Goal: Task Accomplishment & Management: Manage account settings

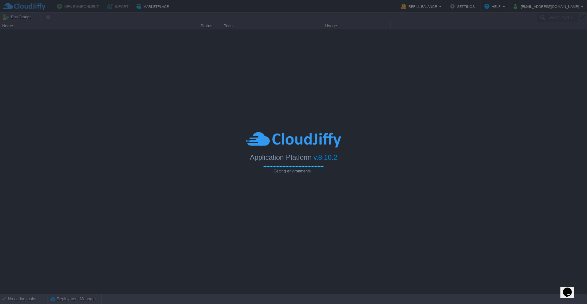
type input "Search (Ctrl+F)"
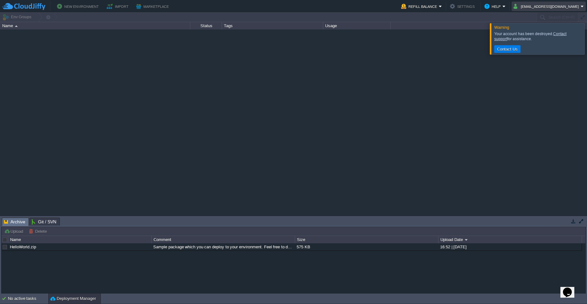
click at [583, 7] on em "ganesh@siddhisoftwares.net" at bounding box center [549, 7] width 70 height 8
click at [529, 36] on link "Sign out" at bounding box center [548, 33] width 74 height 7
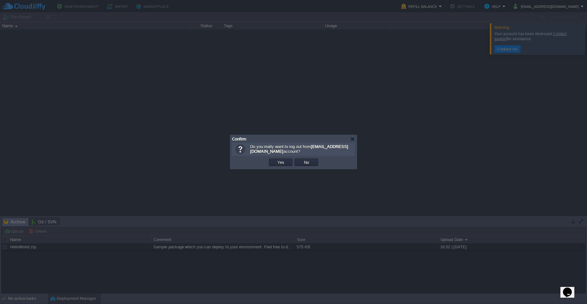
click at [282, 166] on td "Yes" at bounding box center [281, 163] width 26 height 10
click at [281, 163] on button "Yes" at bounding box center [281, 163] width 11 height 6
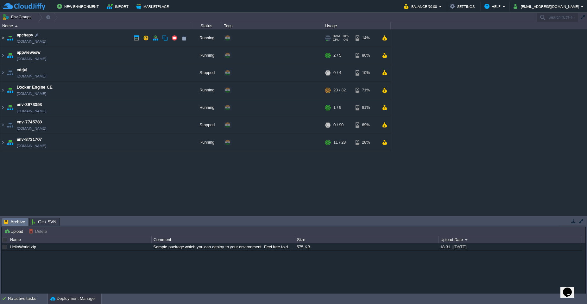
click at [3, 38] on img at bounding box center [2, 37] width 5 height 17
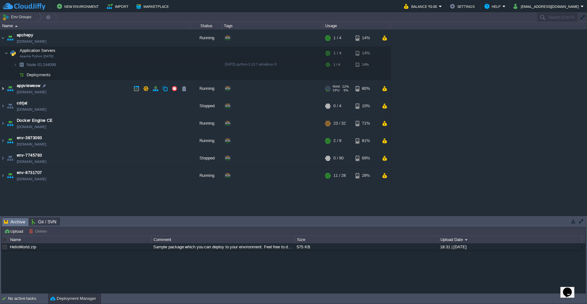
click at [3, 91] on img at bounding box center [2, 88] width 5 height 17
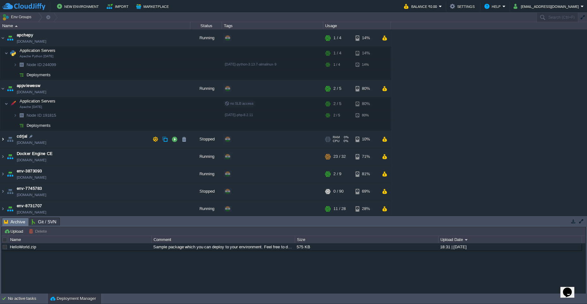
click at [4, 141] on img at bounding box center [2, 139] width 5 height 17
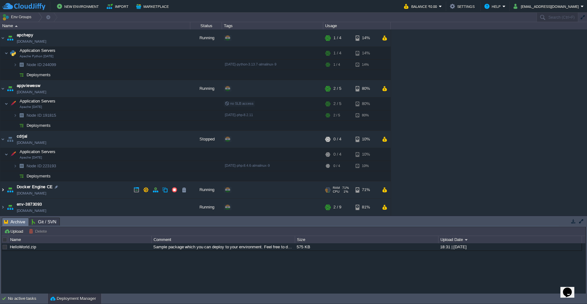
click at [2, 191] on img at bounding box center [2, 190] width 5 height 17
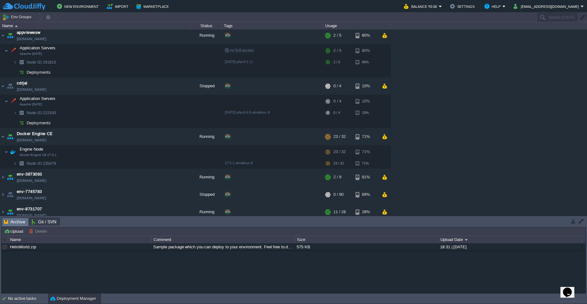
scroll to position [58, 0]
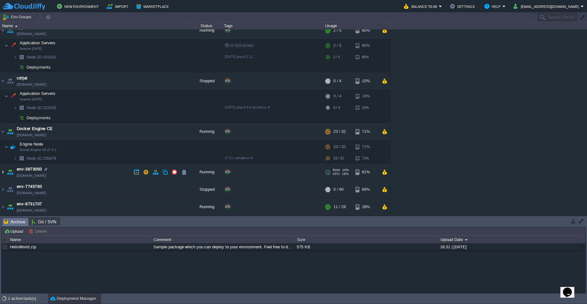
click at [3, 173] on img at bounding box center [2, 172] width 5 height 17
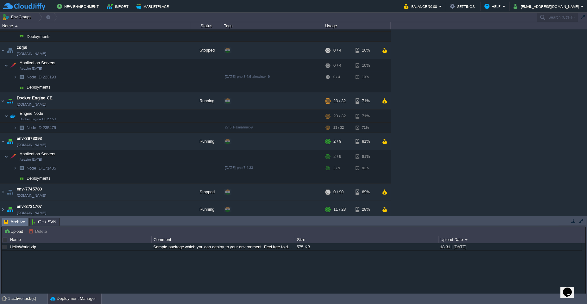
scroll to position [92, 0]
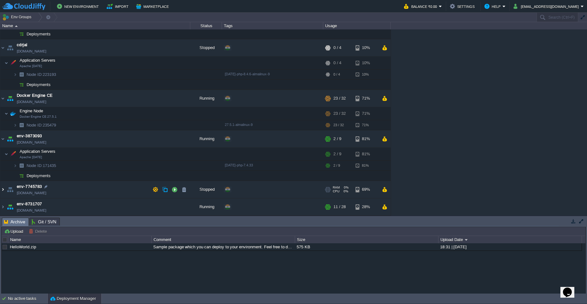
click at [3, 193] on img at bounding box center [2, 189] width 5 height 17
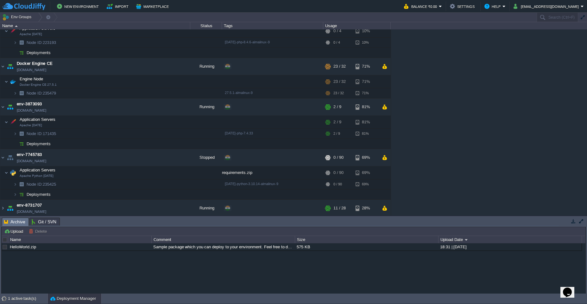
scroll to position [125, 0]
click at [5, 209] on img at bounding box center [2, 207] width 5 height 17
click at [3, 209] on img at bounding box center [2, 207] width 5 height 17
click at [3, 208] on img at bounding box center [2, 207] width 5 height 17
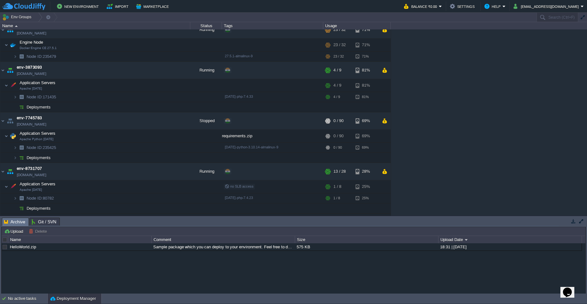
scroll to position [181, 0]
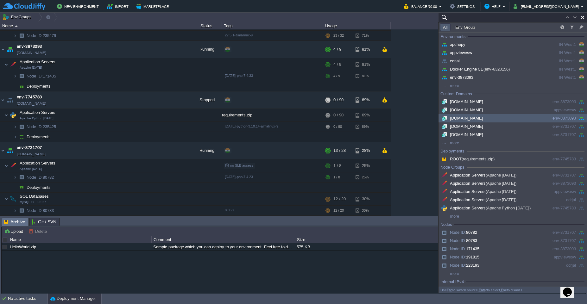
paste input "244099"
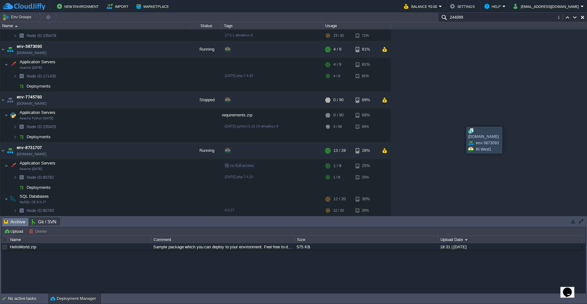
scroll to position [0, 0]
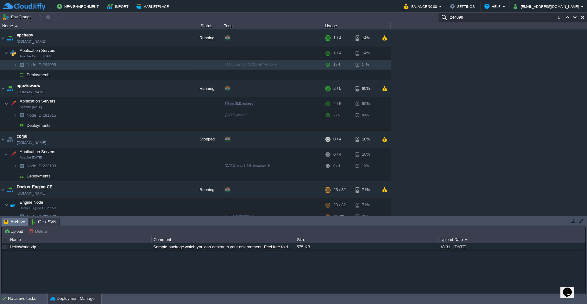
type input "244099"
click at [141, 65] on button "button" at bounding box center [143, 65] width 6 height 6
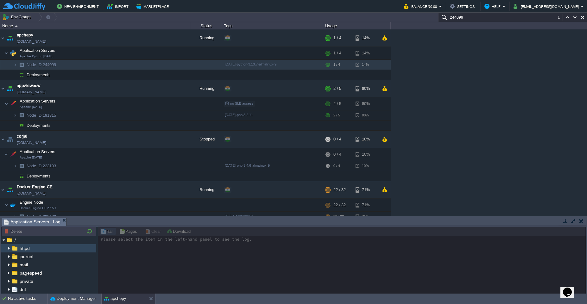
click at [9, 250] on img at bounding box center [8, 249] width 5 height 8
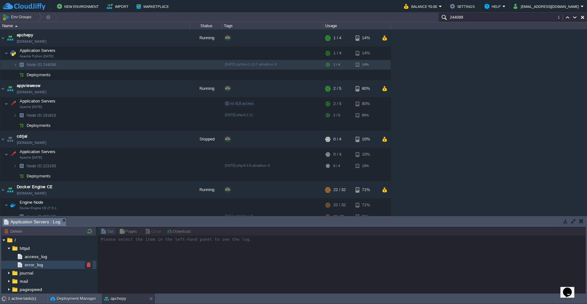
click at [37, 265] on span "error_log" at bounding box center [33, 265] width 21 height 6
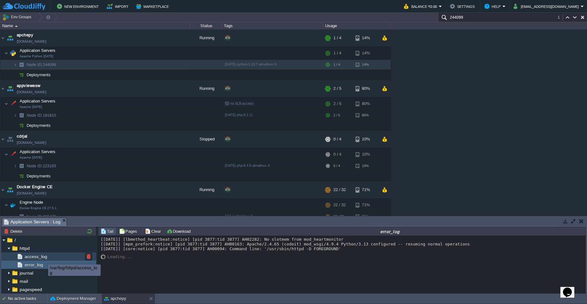
click at [43, 259] on span "access_log" at bounding box center [35, 257] width 25 height 6
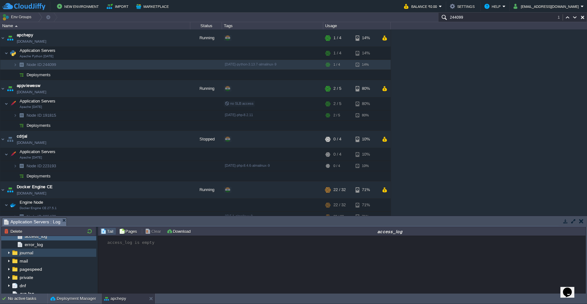
scroll to position [38, 0]
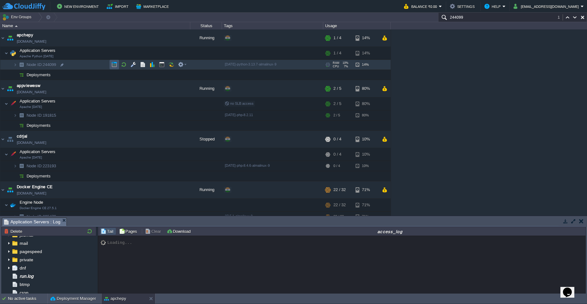
click at [113, 66] on button "button" at bounding box center [115, 65] width 6 height 6
click at [161, 65] on button "button" at bounding box center [162, 65] width 6 height 6
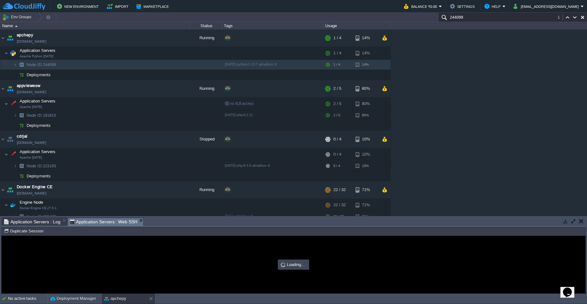
scroll to position [0, 0]
type input "#000000"
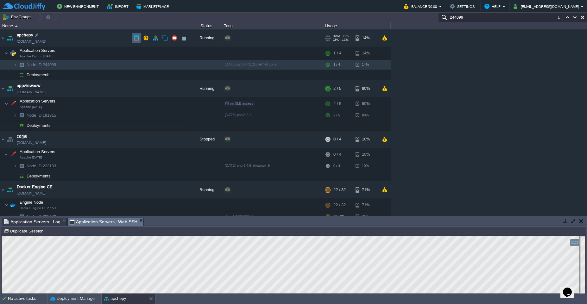
click at [136, 37] on button "button" at bounding box center [137, 38] width 6 height 6
click at [574, 223] on button "button" at bounding box center [574, 222] width 6 height 6
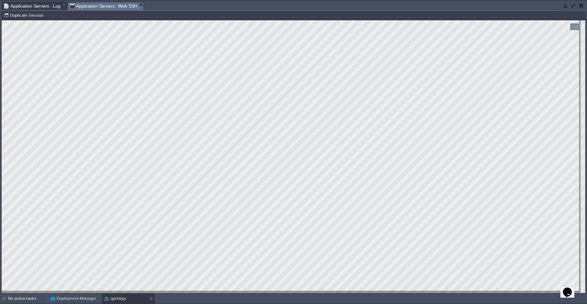
click at [580, 6] on button "button" at bounding box center [582, 6] width 4 height 6
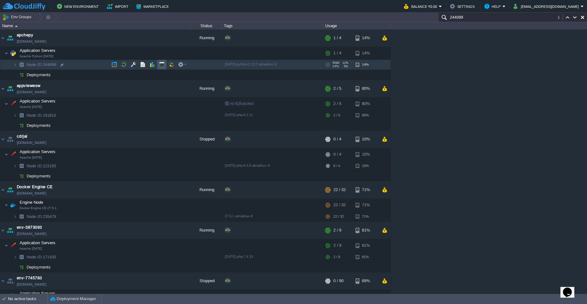
click at [162, 66] on button "button" at bounding box center [162, 65] width 6 height 6
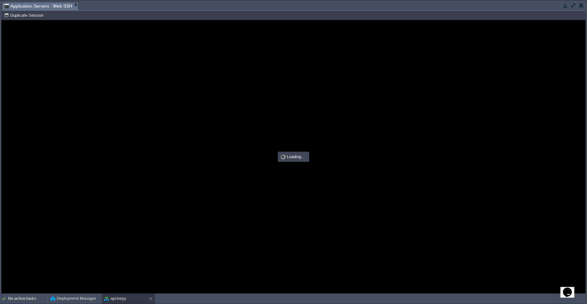
type input "#000000"
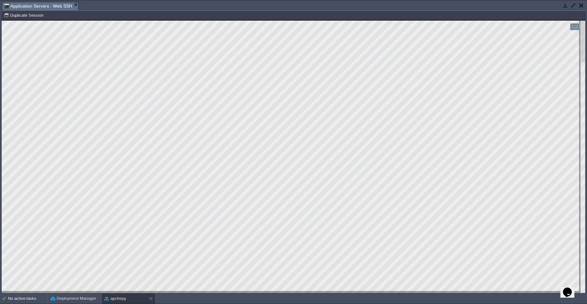
click at [566, 6] on button "button" at bounding box center [566, 6] width 6 height 6
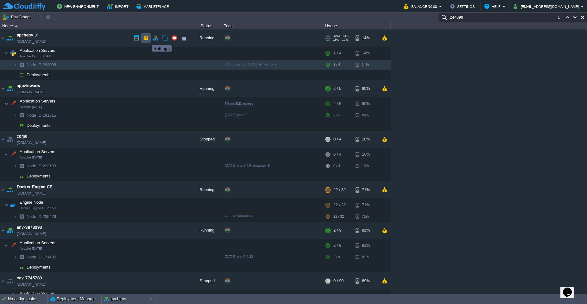
click at [147, 40] on button "button" at bounding box center [146, 38] width 6 height 6
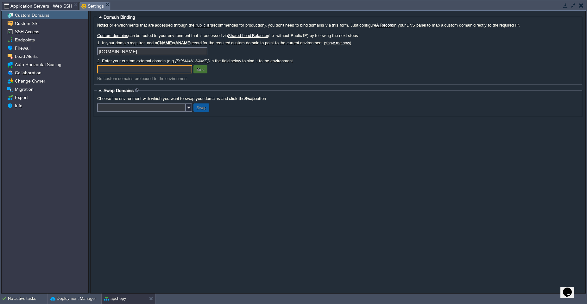
click at [581, 7] on button "button" at bounding box center [582, 6] width 4 height 6
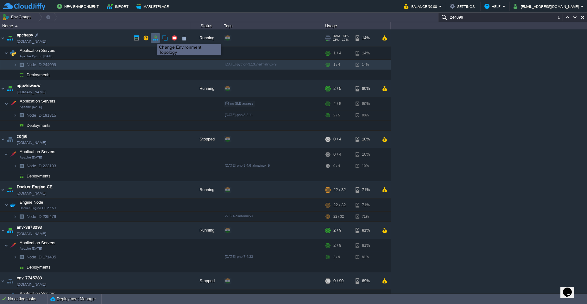
click at [154, 38] on button "button" at bounding box center [156, 38] width 6 height 6
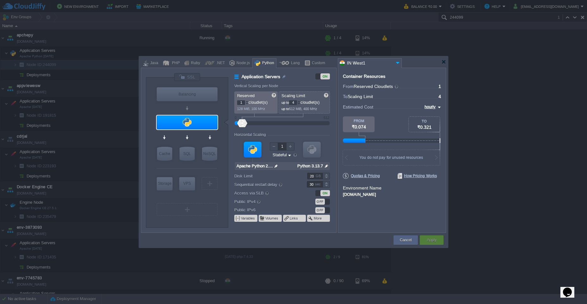
type input "NGINX 1.28.0"
click at [185, 77] on div at bounding box center [187, 77] width 27 height 9
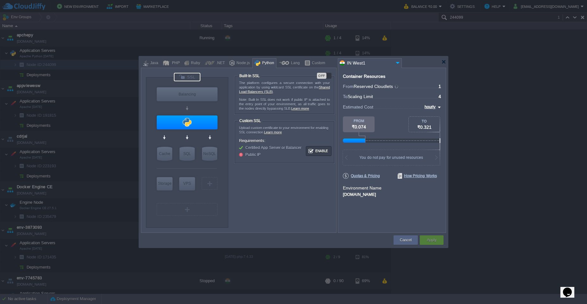
click at [330, 77] on div "OFF" at bounding box center [324, 76] width 15 height 6
click at [431, 242] on button "Apply" at bounding box center [432, 240] width 10 height 6
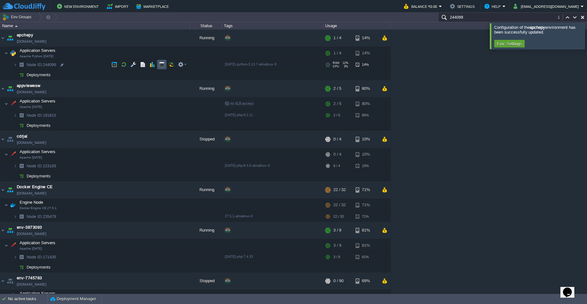
click at [162, 67] on button "button" at bounding box center [162, 65] width 6 height 6
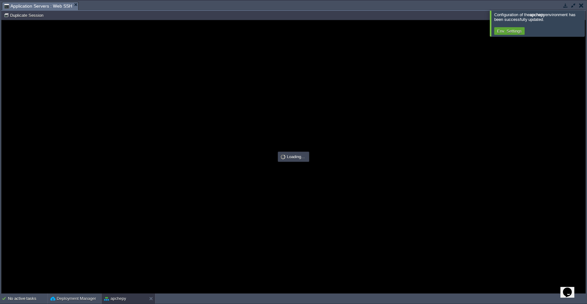
type input "#000000"
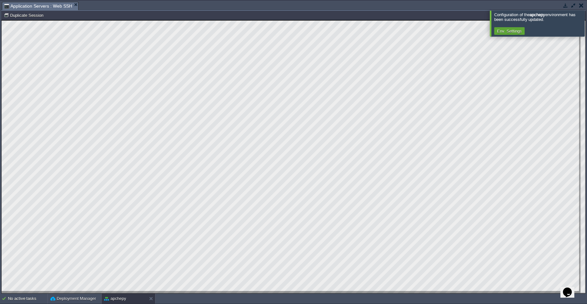
click at [582, 6] on button "button" at bounding box center [582, 6] width 4 height 6
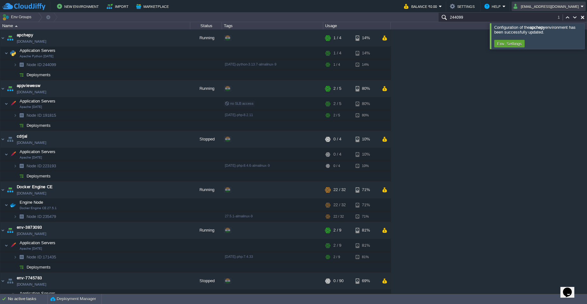
click at [583, 7] on em "theganesh911@gmail.com" at bounding box center [549, 7] width 70 height 8
click at [545, 36] on link "Sign out" at bounding box center [552, 33] width 65 height 7
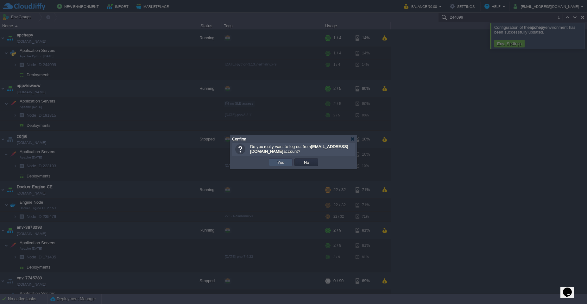
click at [279, 162] on button "Yes" at bounding box center [281, 163] width 11 height 6
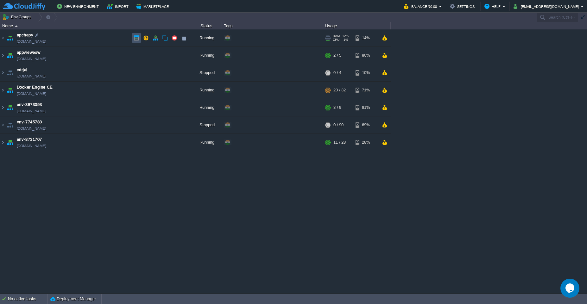
click at [134, 39] on button "button" at bounding box center [137, 38] width 6 height 6
click at [2, 40] on img at bounding box center [2, 37] width 5 height 17
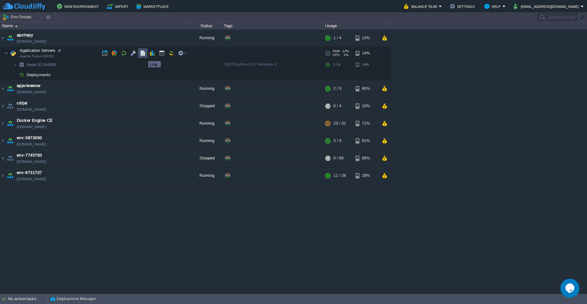
click at [143, 55] on button "button" at bounding box center [143, 53] width 6 height 6
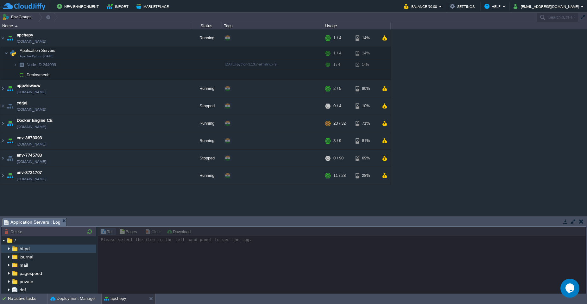
click at [11, 249] on img at bounding box center [8, 249] width 5 height 8
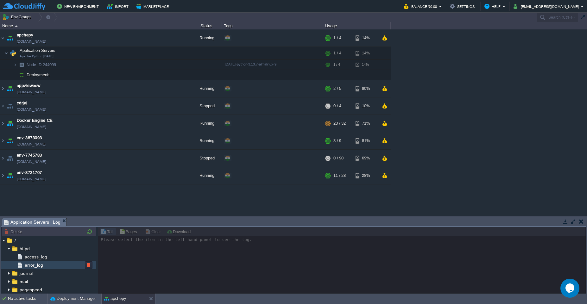
click at [30, 267] on span "error_log" at bounding box center [33, 266] width 21 height 6
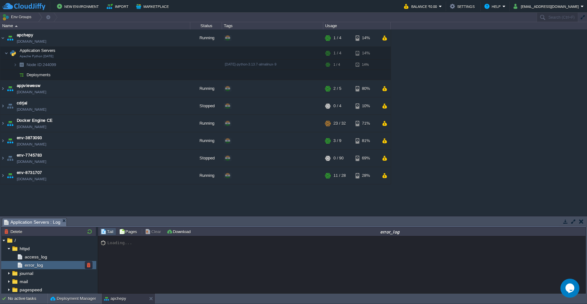
scroll to position [357, 0]
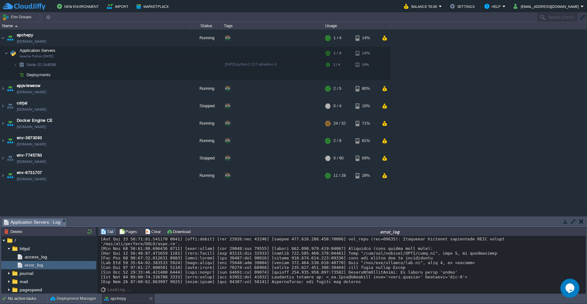
click at [573, 225] on td at bounding box center [574, 222] width 8 height 8
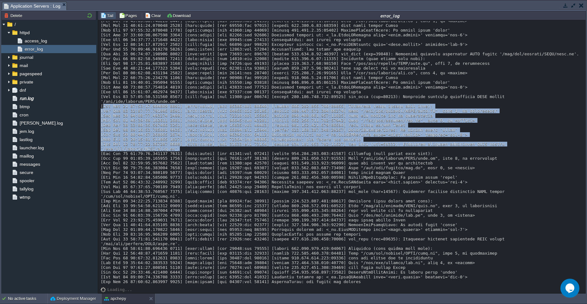
drag, startPoint x: 102, startPoint y: 106, endPoint x: 209, endPoint y: 148, distance: 115.4
click at [209, 148] on div at bounding box center [342, 83] width 483 height 404
copy div "Sat Aug 23 11:38:57.776245 2025] [wsgi:error] [pid 19843:tid 19866] [remote 192…"
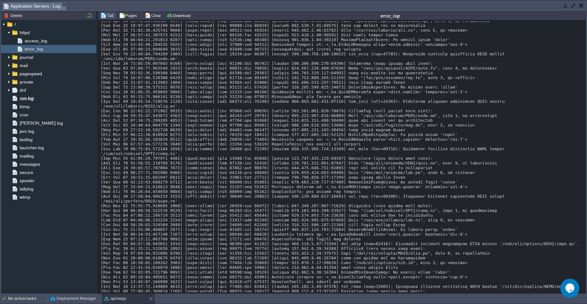
scroll to position [226, 0]
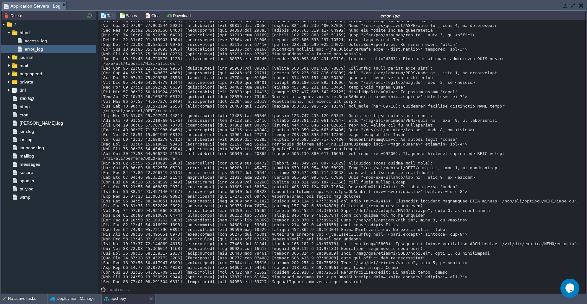
click at [580, 7] on button "button" at bounding box center [582, 6] width 4 height 6
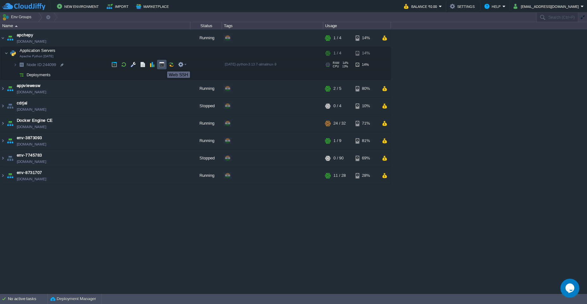
click at [163, 66] on button "button" at bounding box center [162, 65] width 6 height 6
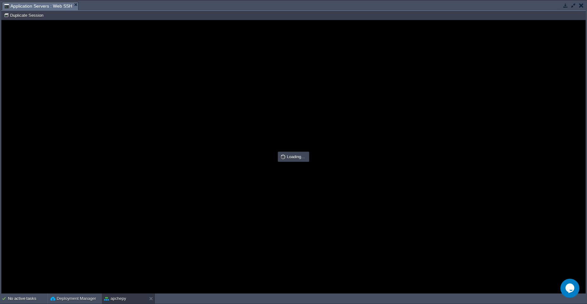
scroll to position [0, 0]
type input "#000000"
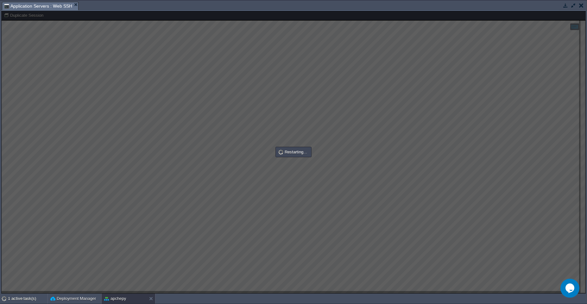
click at [582, 7] on button "button" at bounding box center [582, 6] width 4 height 6
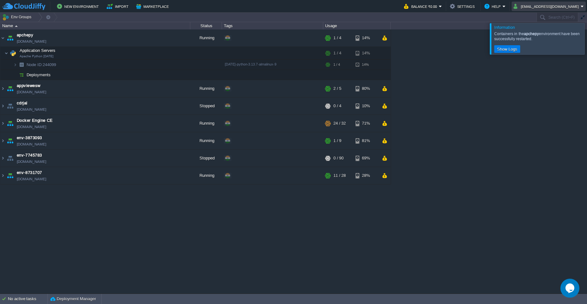
click at [583, 7] on em "theganesh911@gmail.com" at bounding box center [549, 7] width 70 height 8
click at [538, 34] on span "Sign out" at bounding box center [535, 33] width 15 height 5
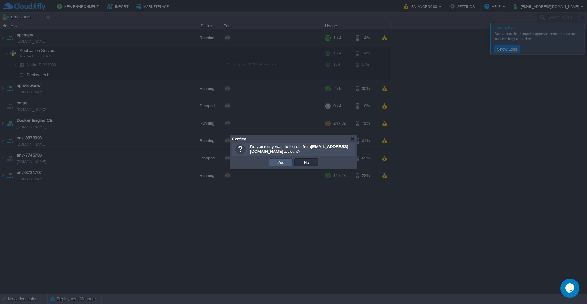
click at [281, 165] on td "Yes" at bounding box center [281, 163] width 24 height 8
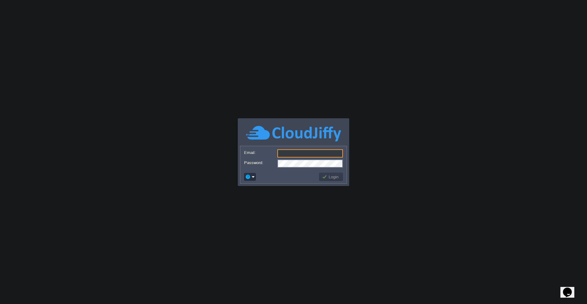
type input "[EMAIL_ADDRESS][PERSON_NAME][DOMAIN_NAME]"
click at [336, 178] on button "Login" at bounding box center [331, 177] width 18 height 6
click at [336, 177] on button "Login" at bounding box center [331, 177] width 18 height 6
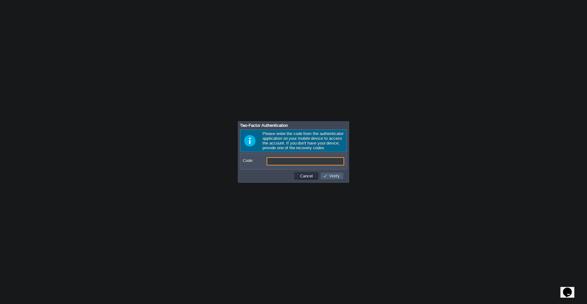
click at [332, 176] on button "Verify" at bounding box center [332, 176] width 19 height 6
